Goal: Information Seeking & Learning: Find specific fact

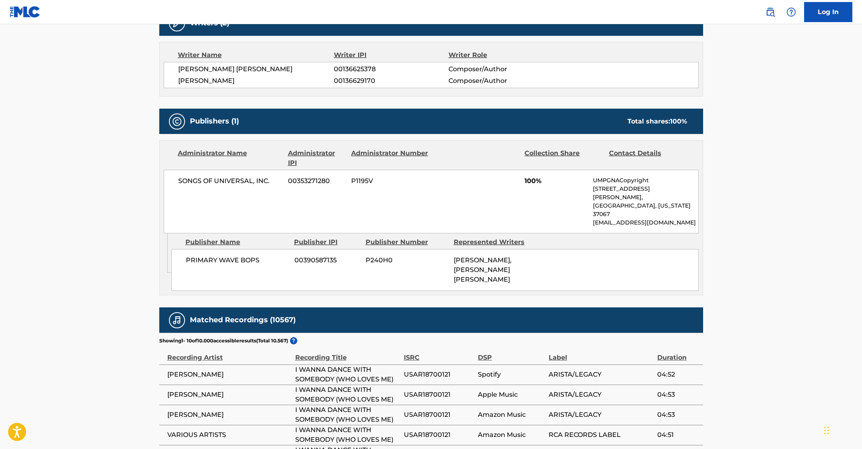
drag, startPoint x: 250, startPoint y: 80, endPoint x: 177, endPoint y: 82, distance: 73.2
click at [177, 82] on div "[PERSON_NAME] [PERSON_NAME] 00136625378 Composer/Author [PERSON_NAME] 001366291…" at bounding box center [431, 75] width 535 height 26
copy span "[PERSON_NAME]"
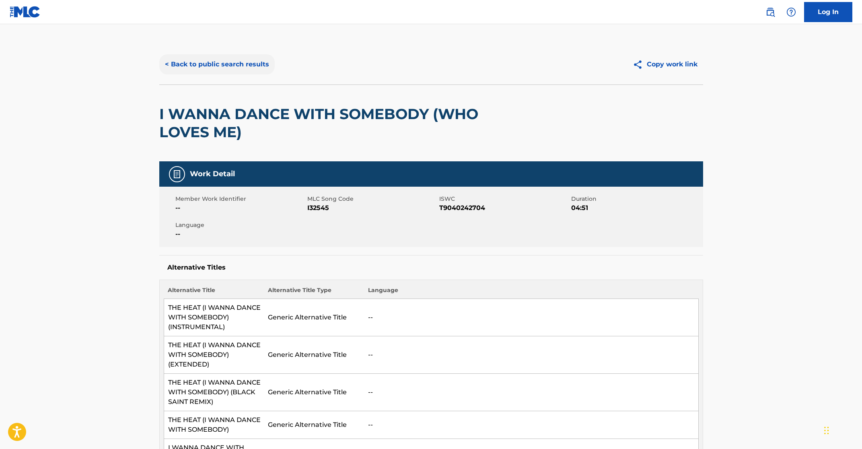
click at [178, 68] on button "< Back to public search results" at bounding box center [216, 64] width 115 height 20
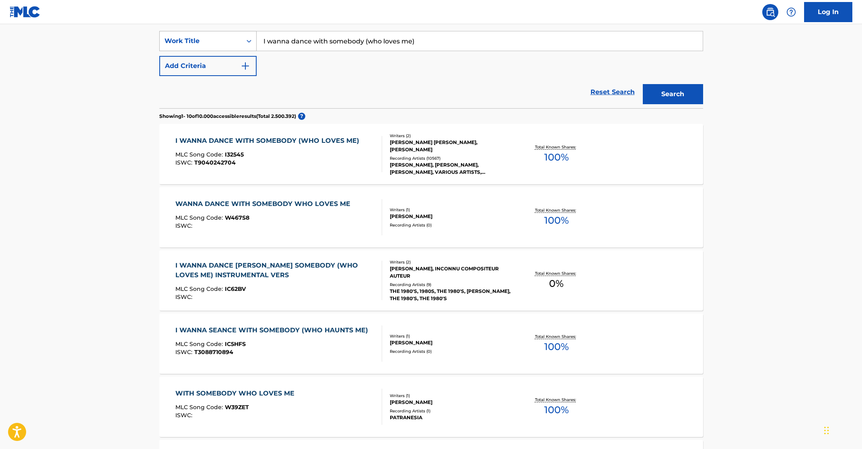
drag, startPoint x: 286, startPoint y: 45, endPoint x: 231, endPoint y: 45, distance: 54.7
click at [230, 45] on div "SearchWithCriteria8adb64dc-af60-4353-833c-a75f023e50eb Work Title I wanna dance…" at bounding box center [431, 41] width 544 height 20
click at [642, 84] on button "Search" at bounding box center [672, 94] width 60 height 20
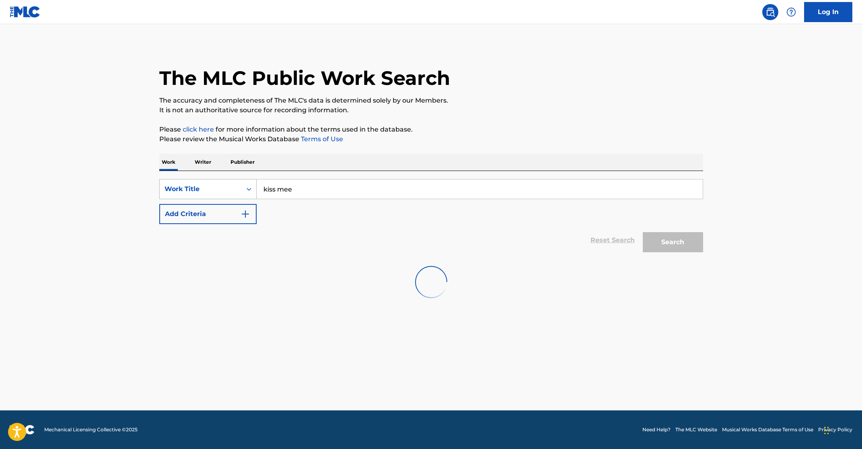
scroll to position [0, 0]
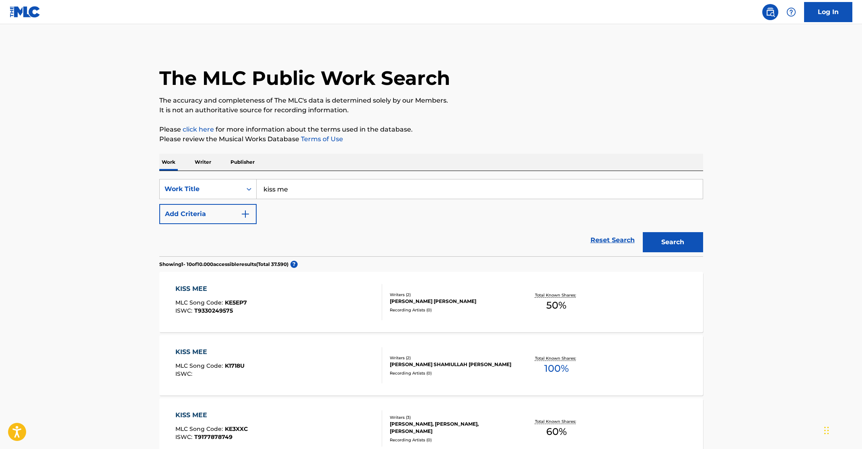
type input "kiss me"
click at [662, 238] on button "Search" at bounding box center [672, 242] width 60 height 20
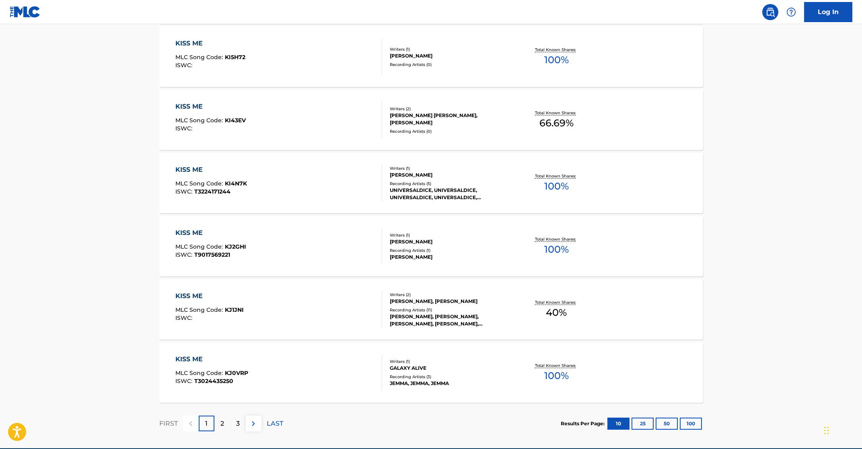
scroll to position [536, 0]
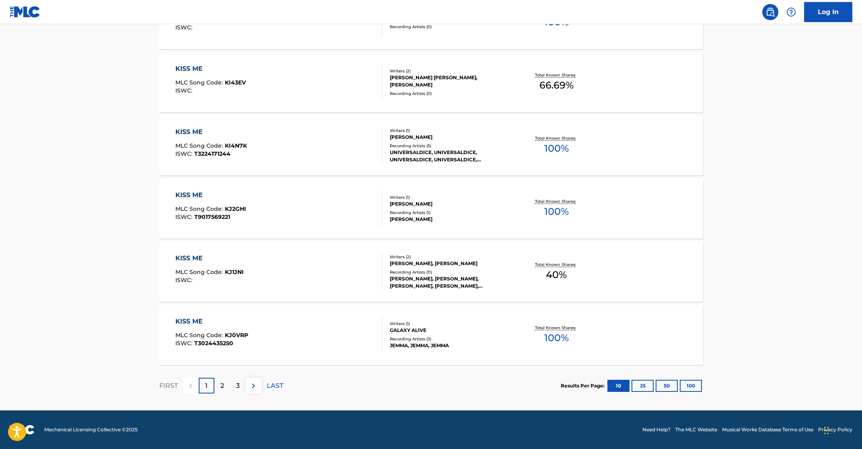
click at [221, 386] on p "2" at bounding box center [222, 386] width 4 height 10
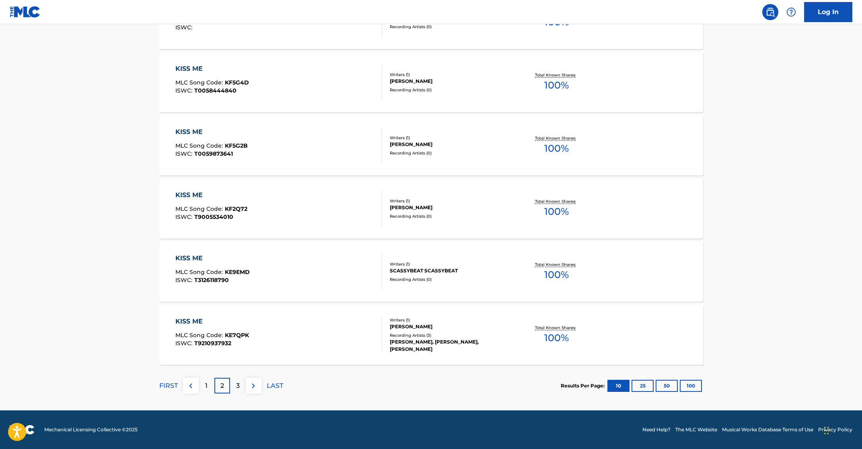
click at [234, 386] on div "3" at bounding box center [238, 386] width 16 height 16
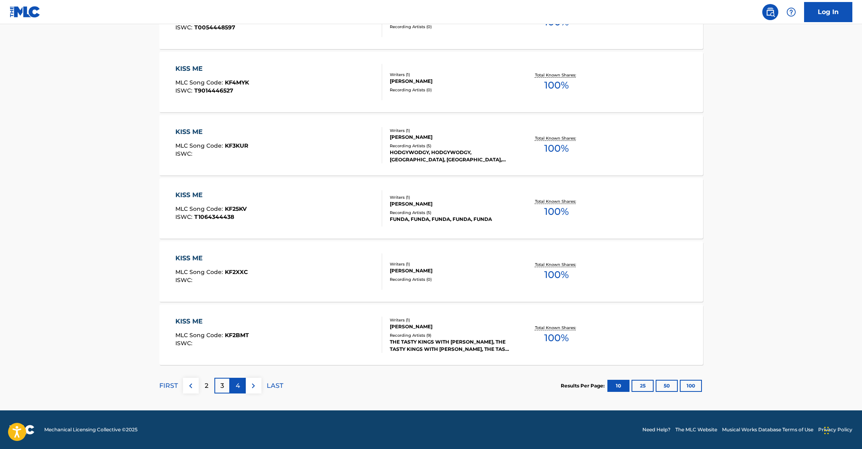
drag, startPoint x: 241, startPoint y: 386, endPoint x: 276, endPoint y: 386, distance: 35.0
click at [241, 386] on div "4" at bounding box center [238, 386] width 16 height 16
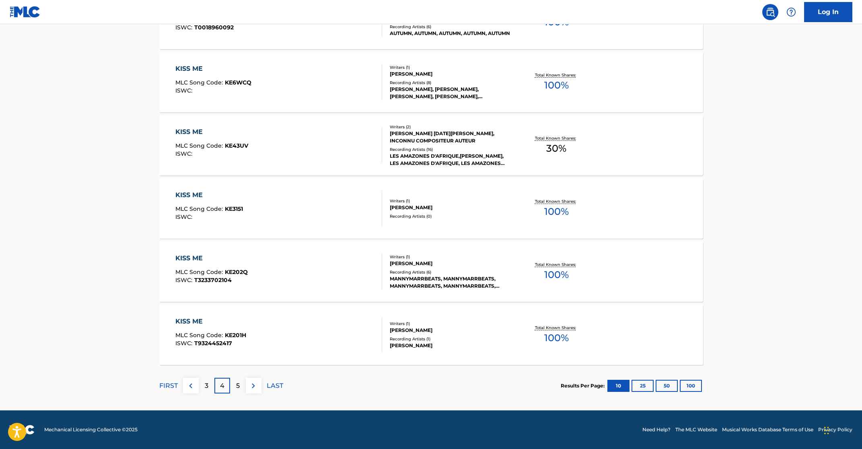
click at [235, 385] on div "5" at bounding box center [238, 386] width 16 height 16
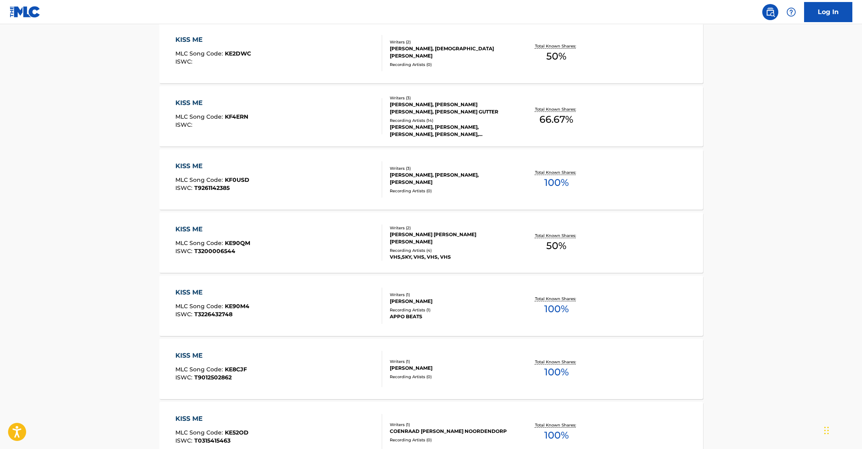
scroll to position [0, 0]
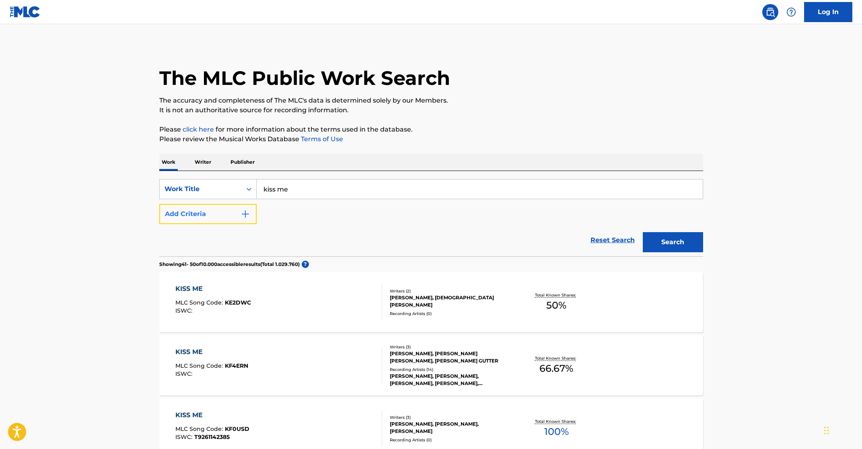
click at [248, 216] on img "Search Form" at bounding box center [245, 214] width 10 height 10
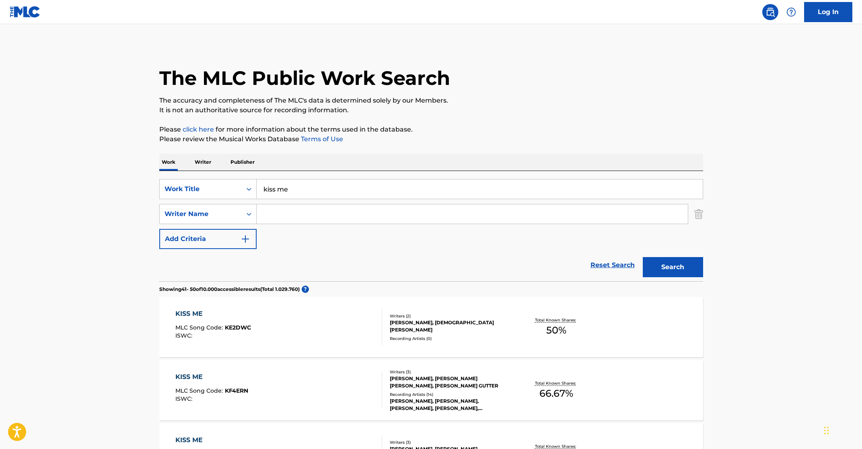
click at [291, 213] on input "Search Form" at bounding box center [472, 213] width 431 height 19
type input "[PERSON_NAME]"
click at [642, 257] on button "Search" at bounding box center [672, 267] width 60 height 20
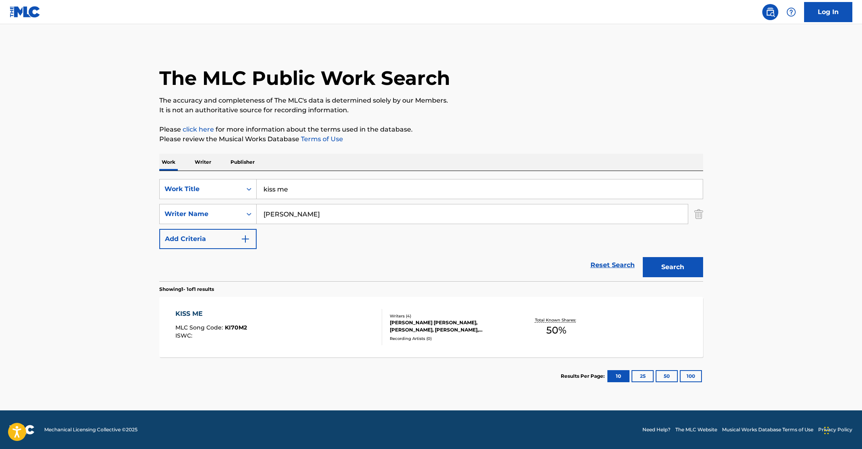
click at [330, 329] on div "KISS ME MLC Song Code : KI70M2 ISWC :" at bounding box center [278, 327] width 207 height 36
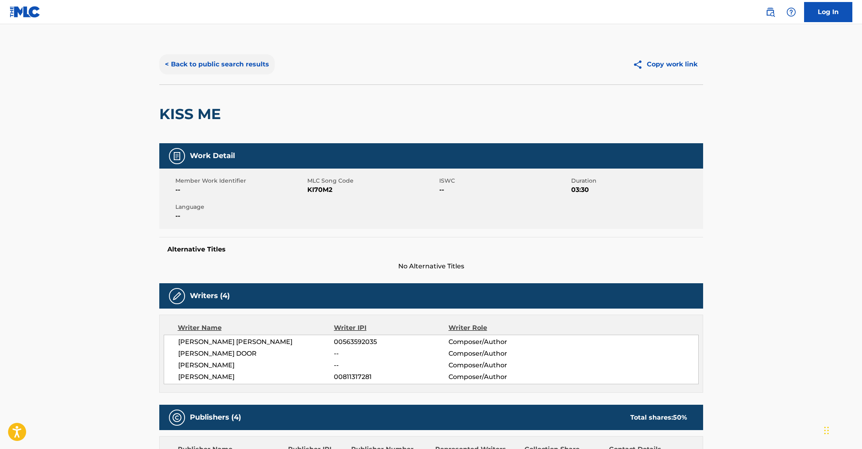
click at [172, 55] on button "< Back to public search results" at bounding box center [216, 64] width 115 height 20
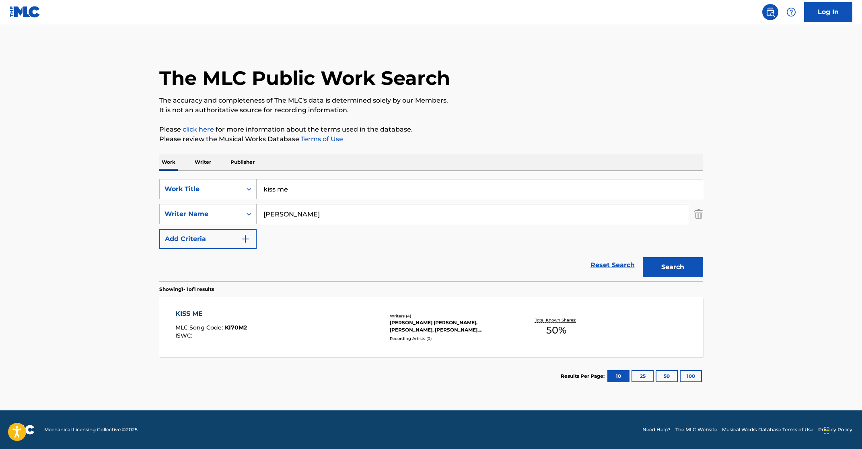
click at [431, 341] on div "KISS ME MLC Song Code : KI70M2 ISWC : Writers ( 4 ) [PERSON_NAME] [PERSON_NAME]…" at bounding box center [431, 327] width 544 height 60
drag, startPoint x: 211, startPoint y: 205, endPoint x: 183, endPoint y: 201, distance: 28.0
click at [183, 201] on div "SearchWithCriteria8adb64dc-af60-4353-833c-a75f023e50eb Work Title kiss me Searc…" at bounding box center [431, 214] width 544 height 70
click at [642, 257] on button "Search" at bounding box center [672, 267] width 60 height 20
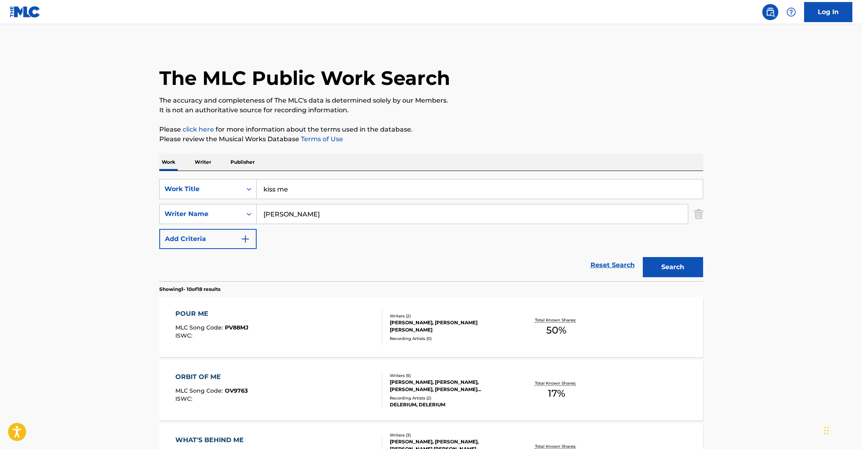
drag, startPoint x: 174, startPoint y: 204, endPoint x: 84, endPoint y: 197, distance: 89.6
type input "six [PERSON_NAME]"
click at [642, 257] on button "Search" at bounding box center [672, 267] width 60 height 20
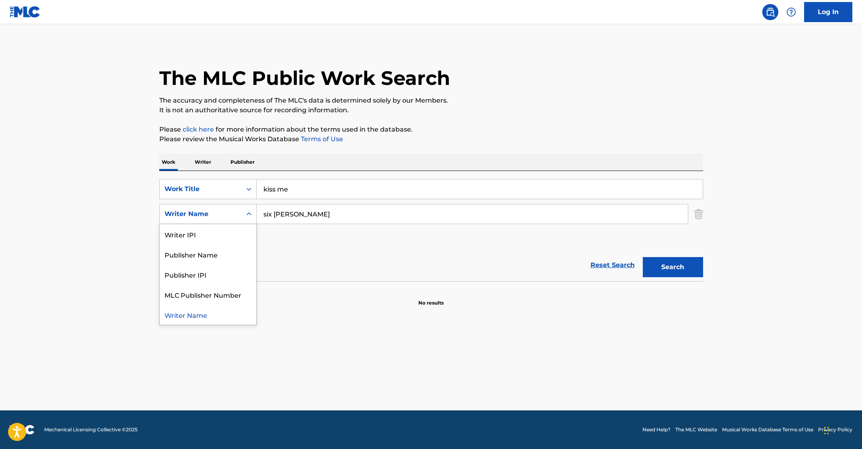
click at [234, 213] on div "Writer Name" at bounding box center [200, 214] width 72 height 10
click at [212, 210] on div "Writer Name" at bounding box center [200, 214] width 72 height 10
drag, startPoint x: 255, startPoint y: 208, endPoint x: 222, endPoint y: 205, distance: 33.9
click at [221, 205] on div "SearchWithCriteria74e034bf-d17c-47f0-8ca1-5e56a39f05a3 Writer Name six [PERSON_…" at bounding box center [431, 214] width 544 height 20
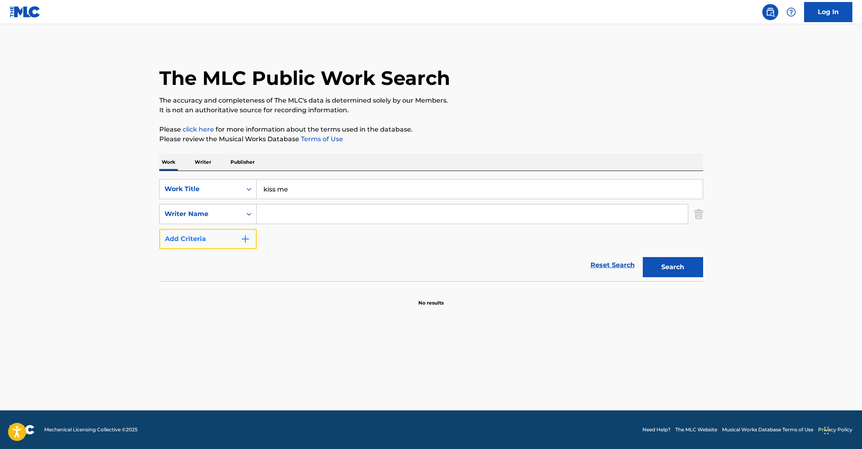
click at [217, 240] on button "Add Criteria" at bounding box center [207, 239] width 97 height 20
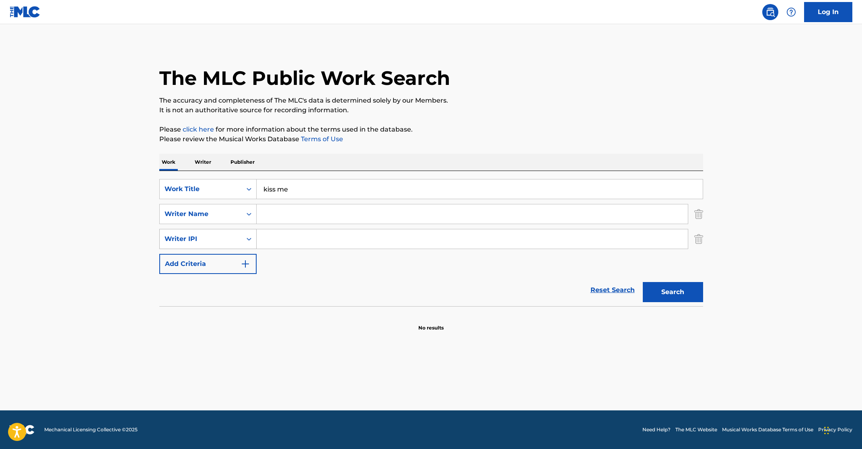
click at [224, 238] on div "Writer IPI" at bounding box center [200, 239] width 72 height 10
drag, startPoint x: 329, startPoint y: 289, endPoint x: 290, endPoint y: 267, distance: 44.8
click at [322, 287] on div "Reset Search Search" at bounding box center [431, 290] width 544 height 32
click at [702, 236] on img "Search Form" at bounding box center [698, 239] width 9 height 20
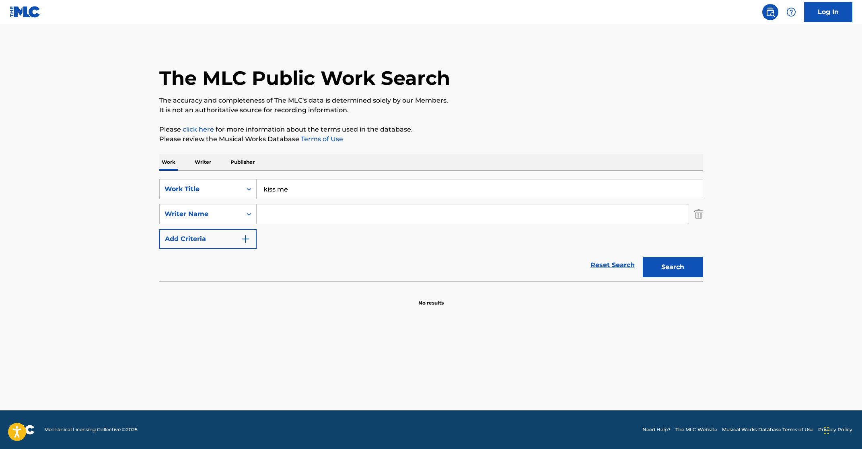
click at [286, 216] on input "Search Form" at bounding box center [472, 213] width 431 height 19
click at [642, 257] on button "Search" at bounding box center [672, 267] width 60 height 20
click at [277, 214] on input "[PERSON_NAME]" at bounding box center [472, 213] width 431 height 19
type input "[PERSON_NAME]"
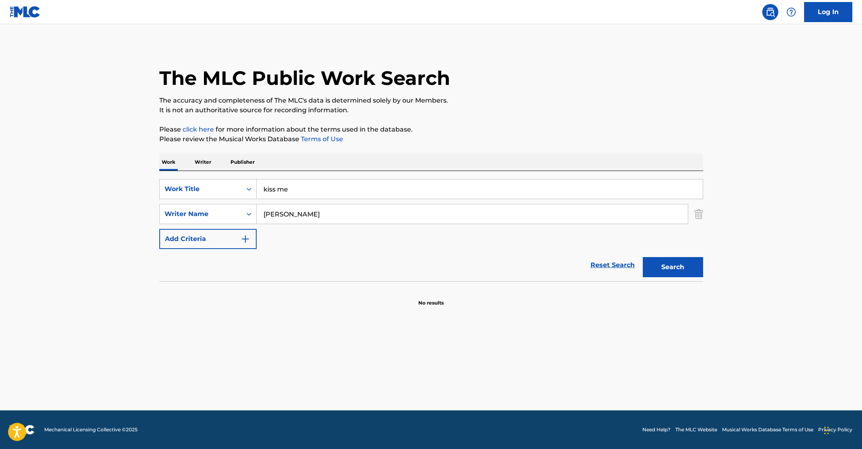
click at [642, 257] on button "Search" at bounding box center [672, 267] width 60 height 20
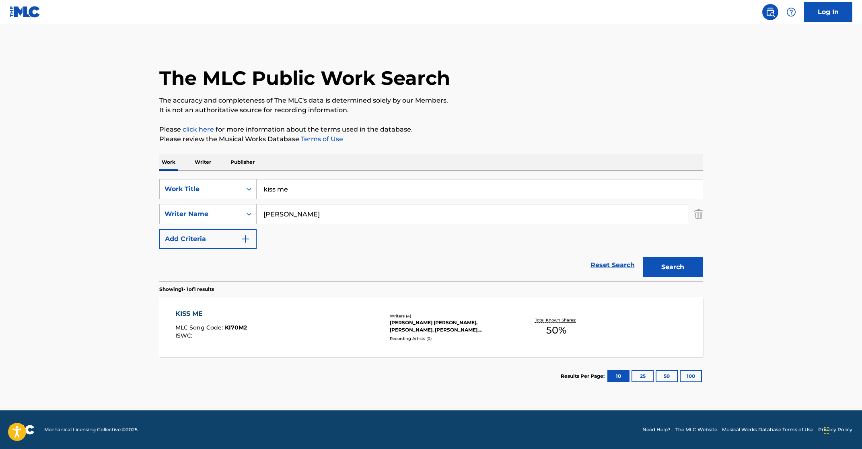
click at [186, 308] on div "KISS ME MLC Song Code : KI70M2 ISWC : Writers ( 4 ) [PERSON_NAME] [PERSON_NAME]…" at bounding box center [431, 327] width 544 height 60
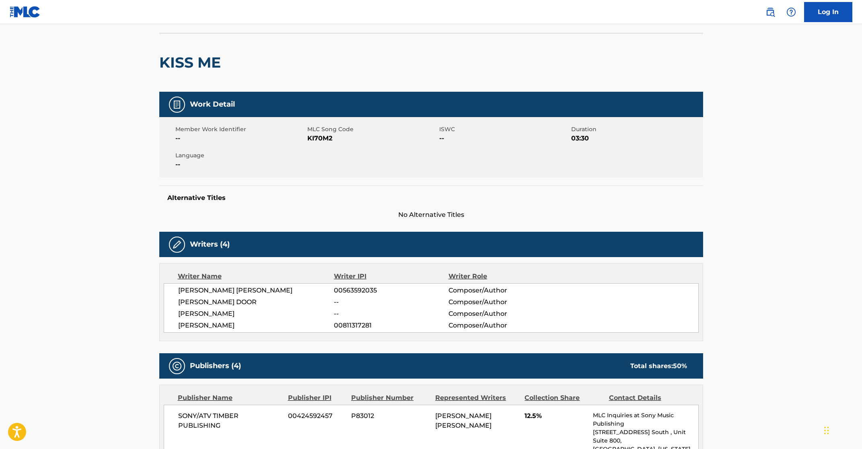
scroll to position [104, 0]
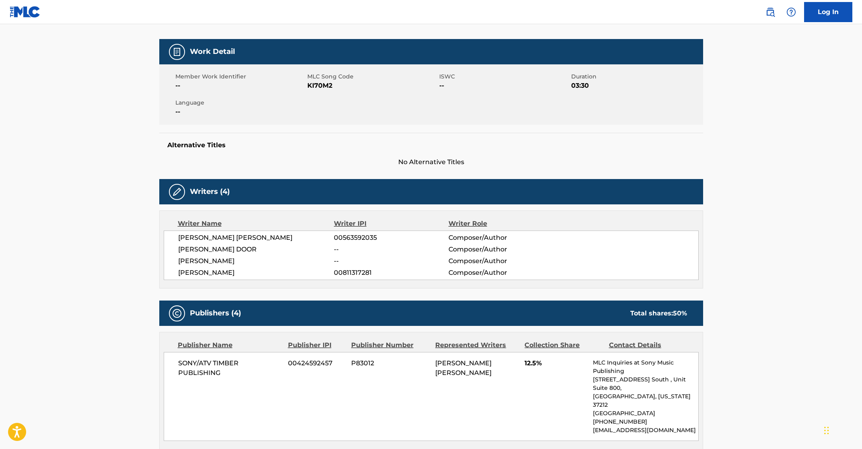
drag, startPoint x: 201, startPoint y: 370, endPoint x: 213, endPoint y: 368, distance: 13.0
click at [201, 370] on span "SONY/ATV TIMBER PUBLISHING" at bounding box center [230, 367] width 104 height 19
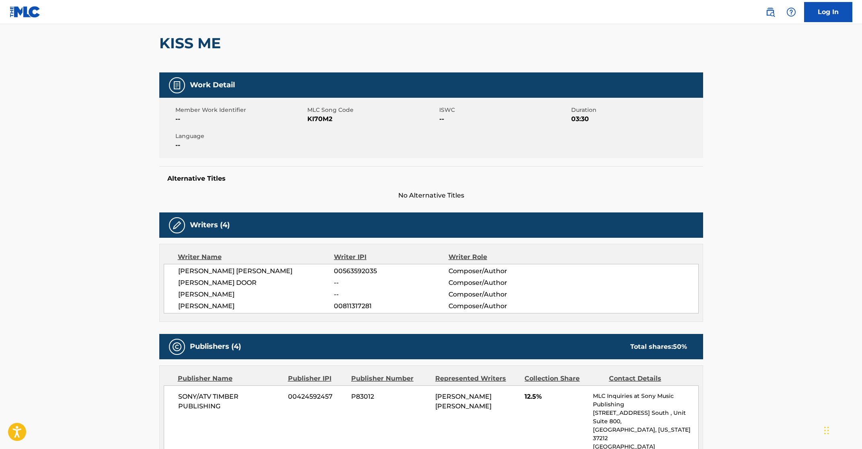
scroll to position [0, 0]
